Goal: Task Accomplishment & Management: Use online tool/utility

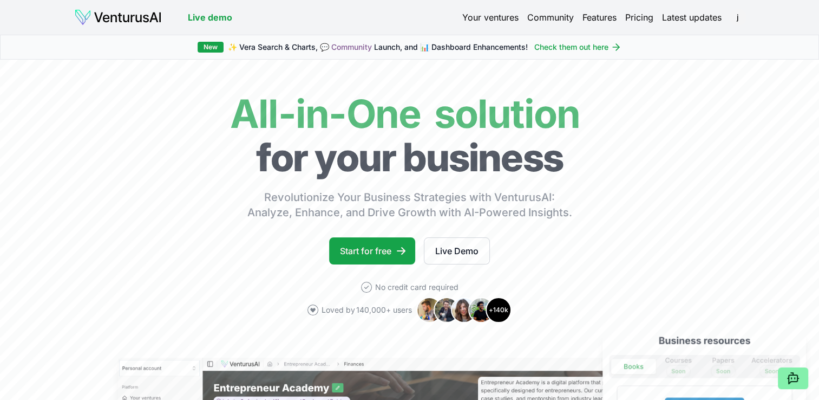
click at [487, 21] on link "Your ventures" at bounding box center [491, 17] width 56 height 13
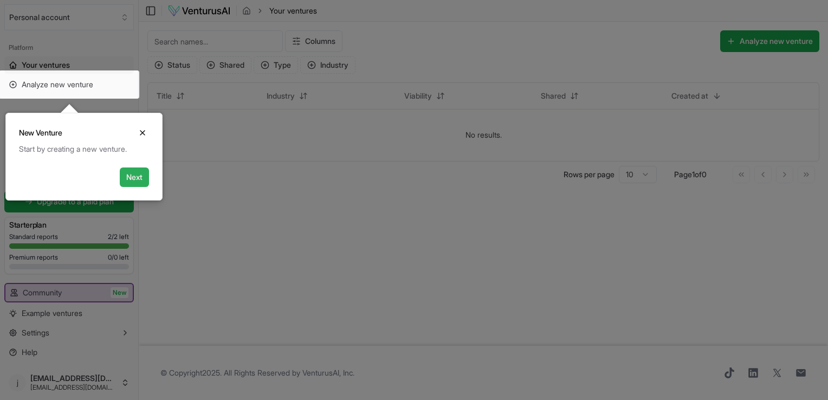
click at [134, 175] on button "Next" at bounding box center [134, 176] width 29 height 19
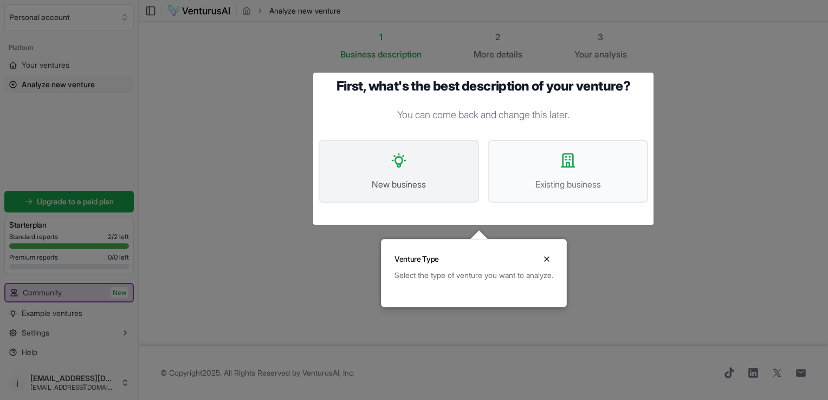
click at [387, 179] on span "New business" at bounding box center [398, 184] width 136 height 13
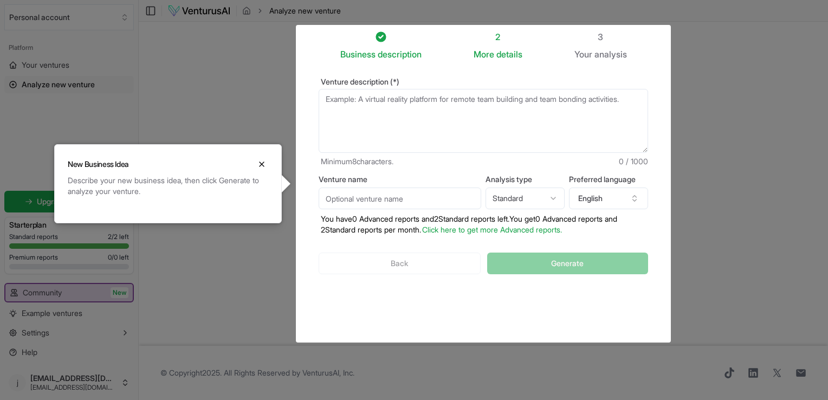
click at [349, 157] on span "Minimum 8 characters." at bounding box center [357, 161] width 73 height 11
click at [356, 198] on input "Venture name" at bounding box center [399, 198] width 162 height 22
click at [508, 205] on html "We value your privacy We use cookies to enhance your browsing experience, serve…" at bounding box center [414, 200] width 828 height 400
click at [526, 204] on html "We value your privacy We use cookies to enhance your browsing experience, serve…" at bounding box center [414, 200] width 828 height 400
click at [263, 250] on div at bounding box center [414, 200] width 828 height 400
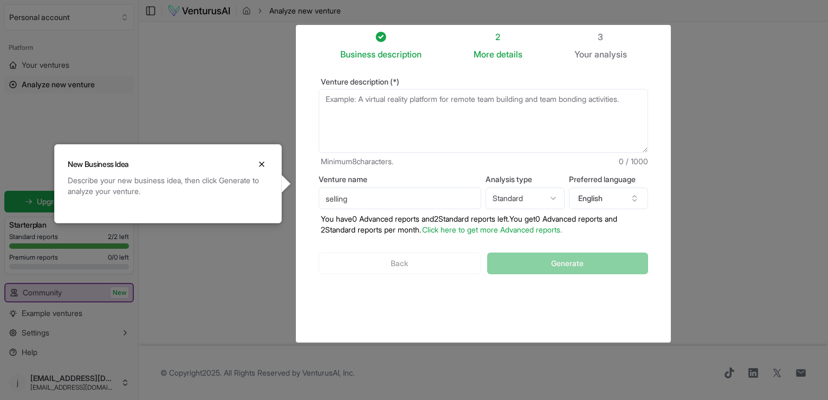
click at [365, 196] on input "selling" at bounding box center [399, 198] width 162 height 22
click at [388, 198] on input "selling digital guidbooks." at bounding box center [399, 198] width 162 height 22
type input "selling digital guidebooks."
click at [454, 104] on textarea "Venture description (*)" at bounding box center [482, 121] width 329 height 64
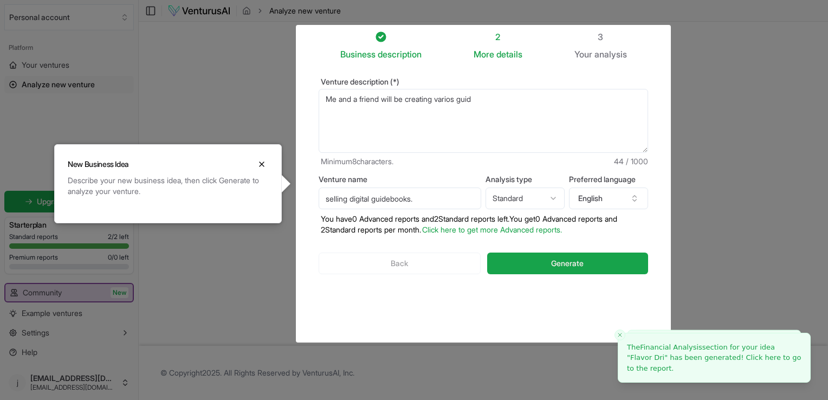
click at [453, 100] on textarea "Me and a friend will be creating varios guid" at bounding box center [482, 121] width 329 height 64
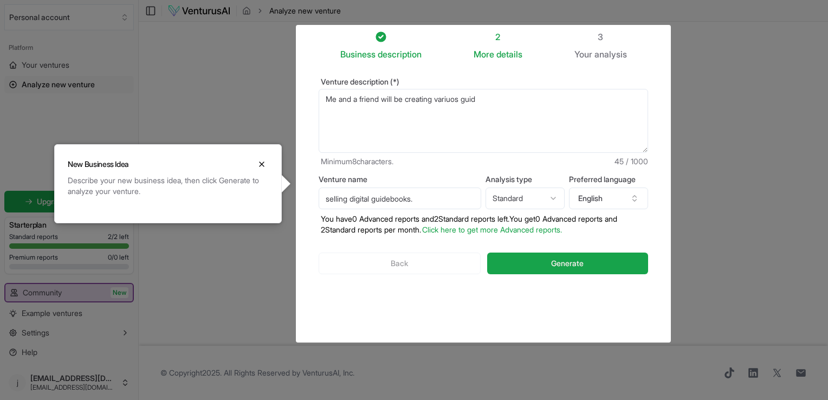
click at [482, 99] on textarea "Me and a friend will be creating variuos guid" at bounding box center [482, 121] width 329 height 64
click at [545, 97] on textarea "Me and a friend will be creating various digital guidebooks" at bounding box center [482, 121] width 329 height 64
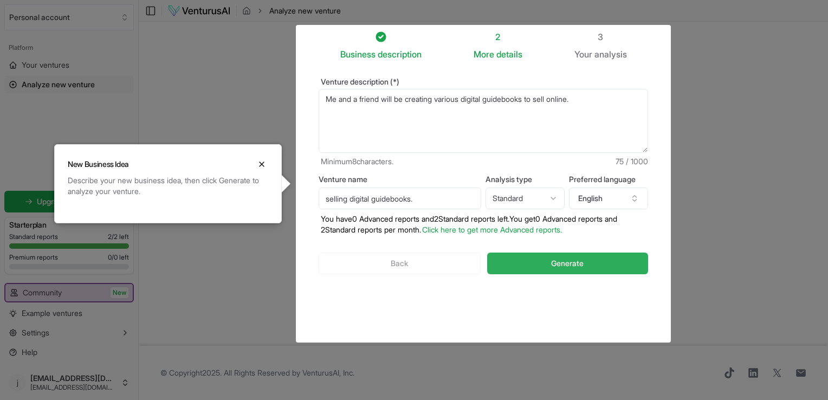
type textarea "Me and a friend will be creating various digital guidebooks to sell online."
click at [551, 258] on span "Generate" at bounding box center [567, 263] width 32 height 11
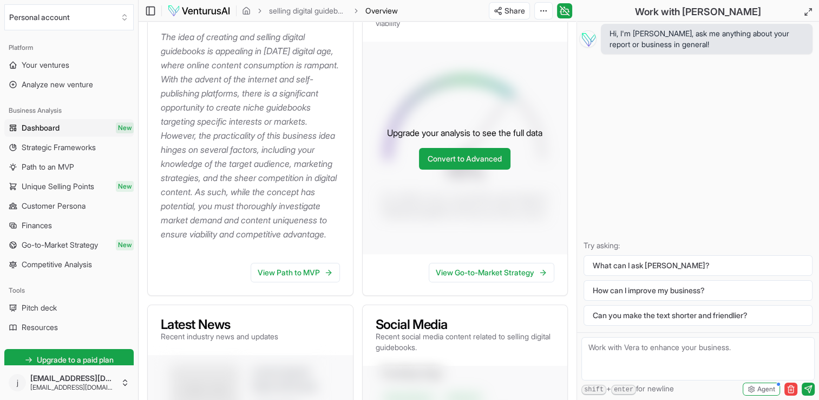
scroll to position [154, 0]
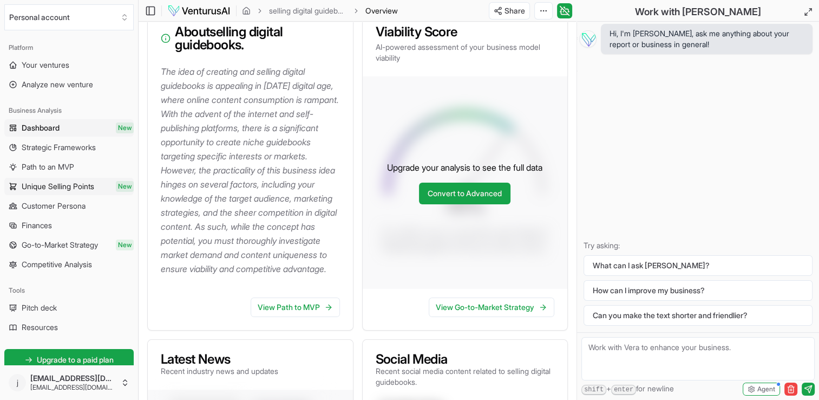
click at [89, 186] on span "Unique Selling Points" at bounding box center [58, 186] width 73 height 11
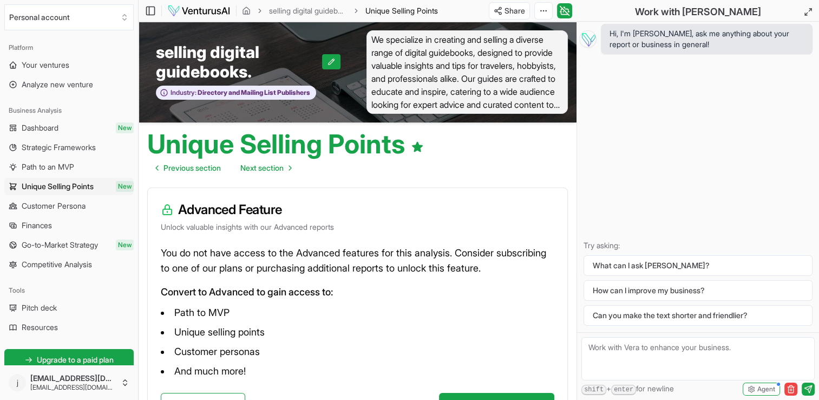
click at [58, 226] on link "Finances" at bounding box center [68, 225] width 129 height 17
